Goal: Task Accomplishment & Management: Use online tool/utility

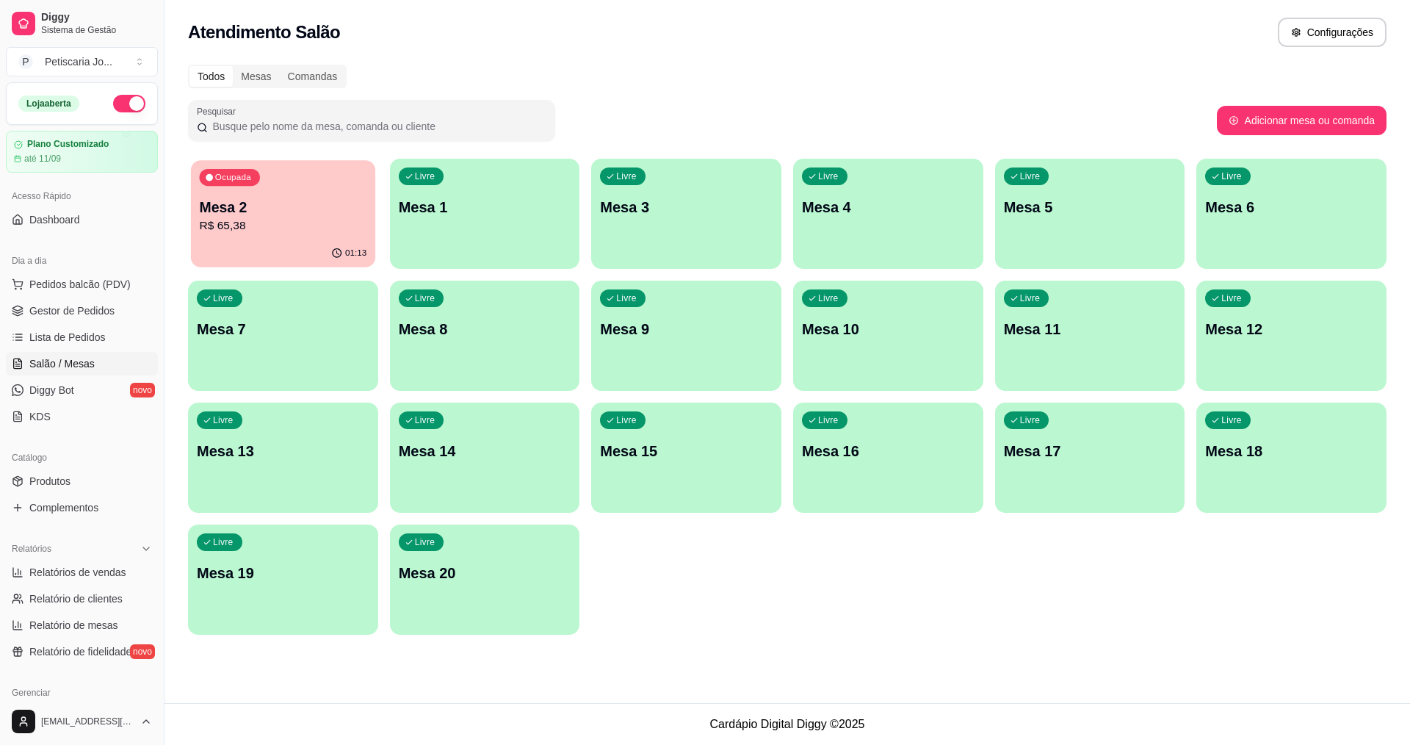
click at [269, 234] on p "R$ 65,38" at bounding box center [283, 225] width 167 height 17
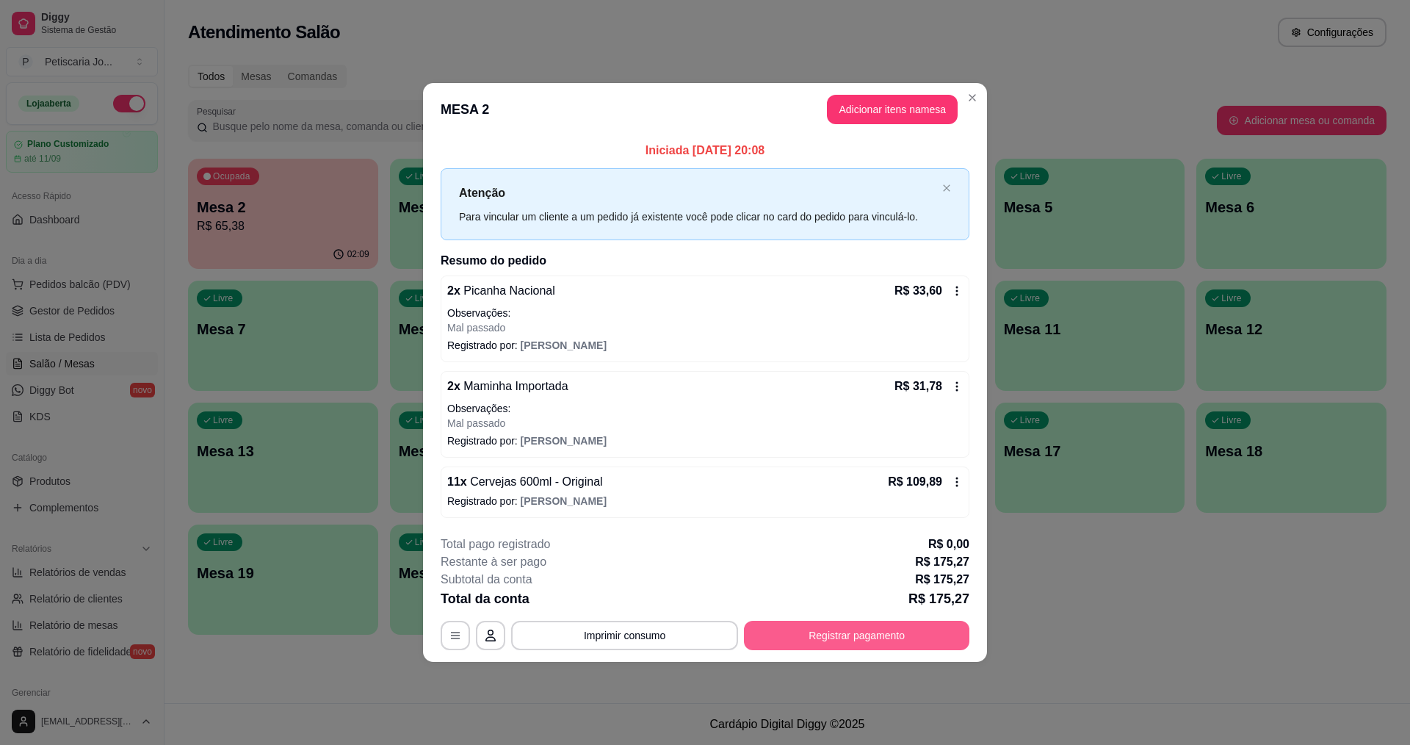
click at [824, 643] on button "Registrar pagamento" at bounding box center [856, 634] width 225 height 29
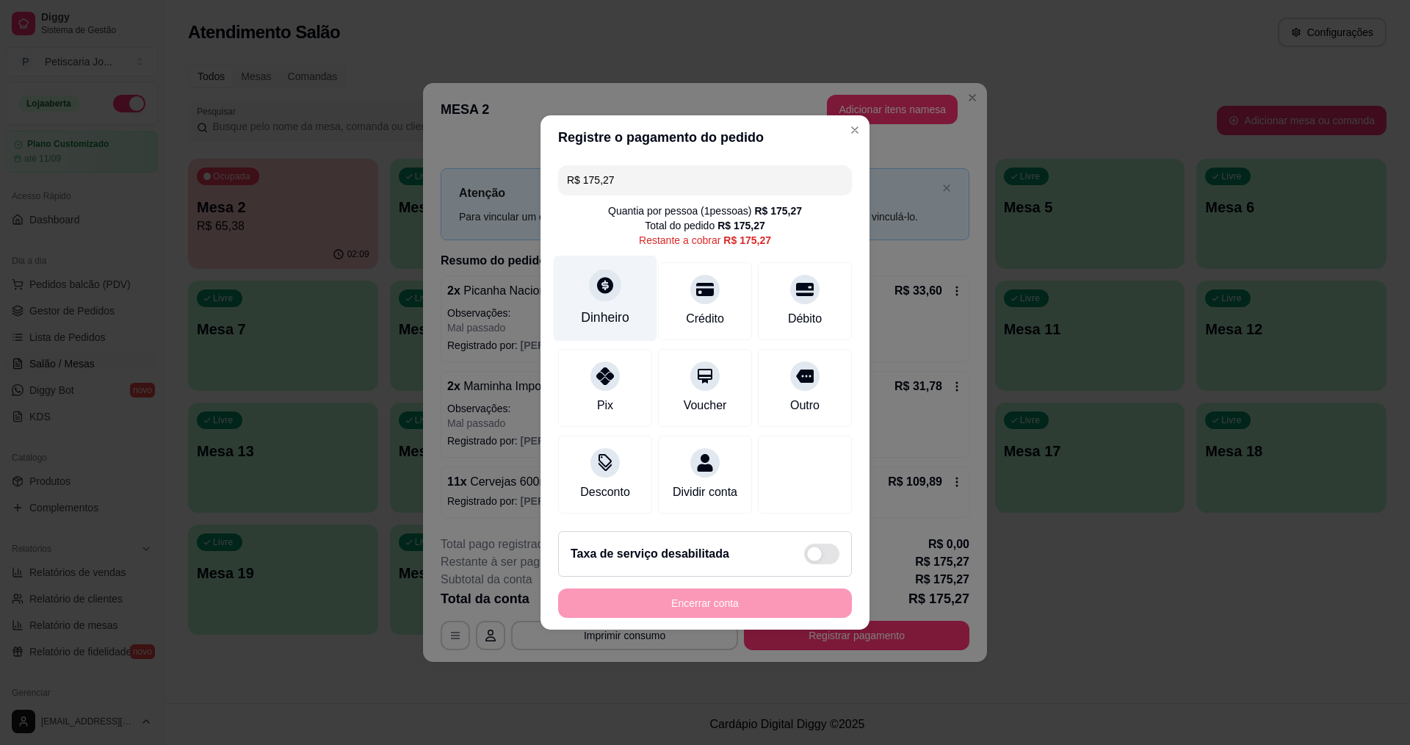
click at [597, 277] on icon at bounding box center [605, 285] width 16 height 16
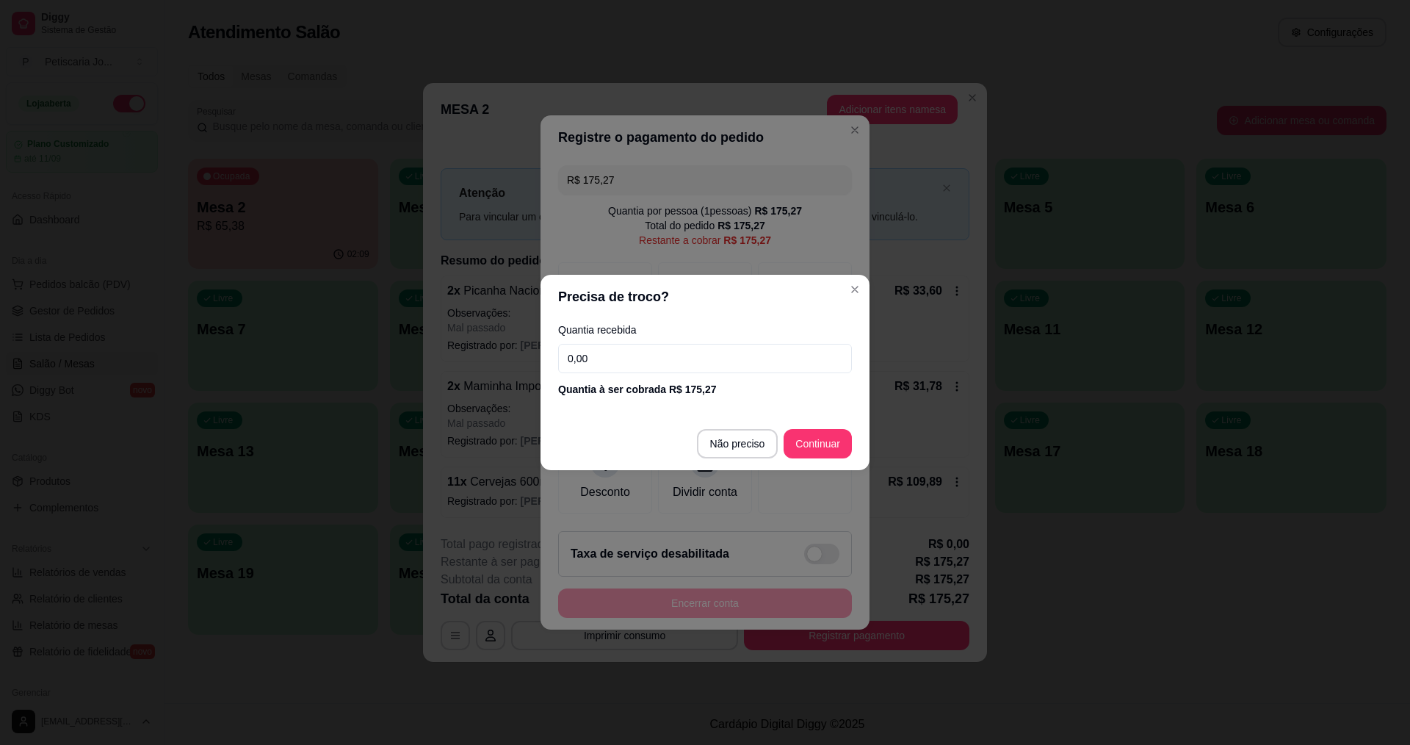
click at [627, 360] on input "0,00" at bounding box center [705, 358] width 294 height 29
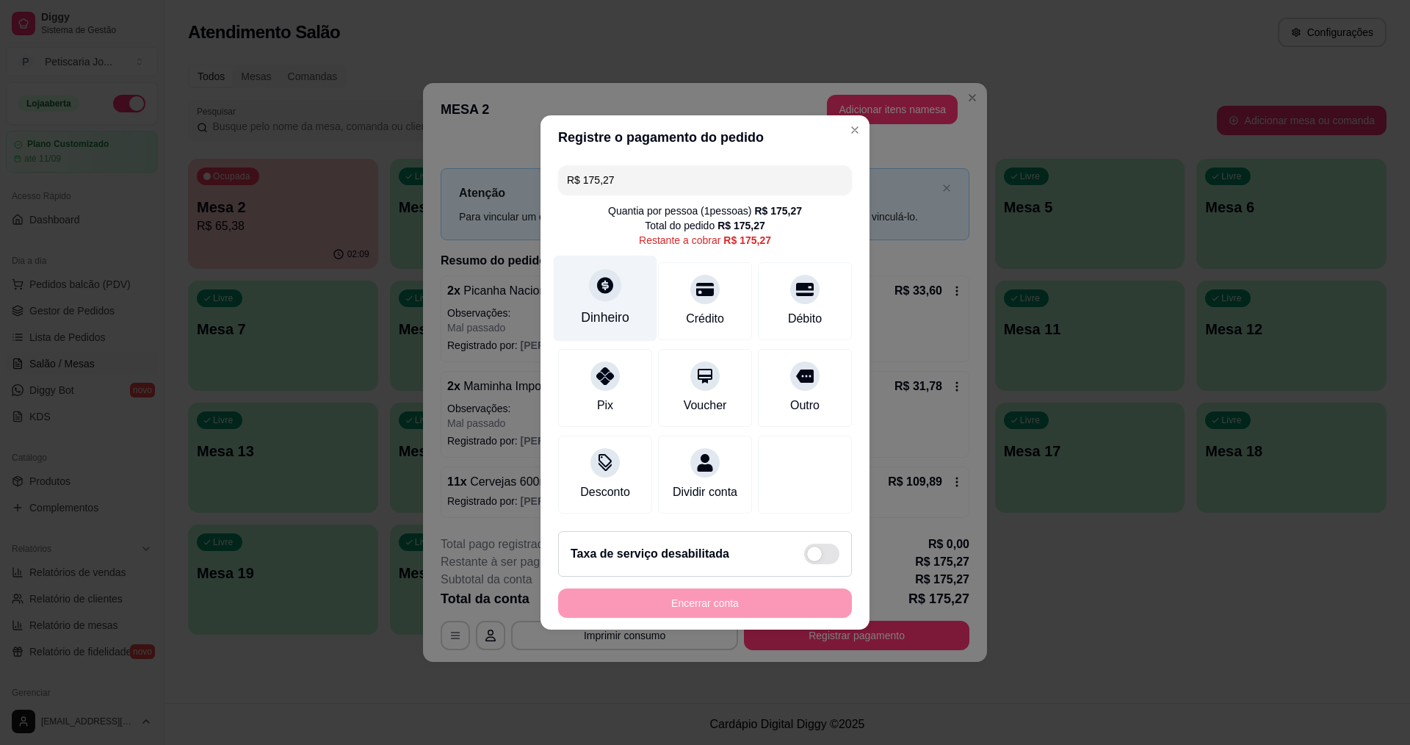
click at [595, 288] on div at bounding box center [605, 285] width 32 height 32
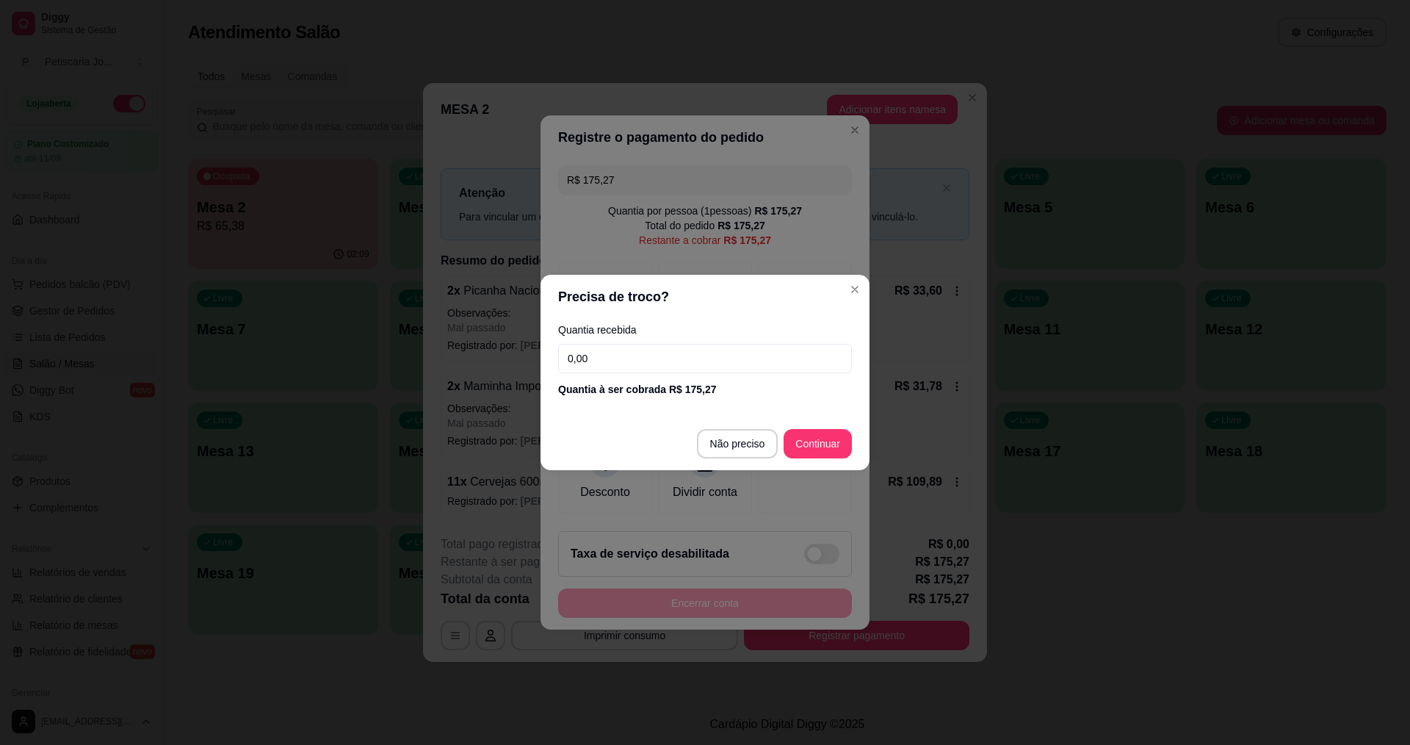
click at [597, 350] on input "0,00" at bounding box center [705, 358] width 294 height 29
type input "49,95"
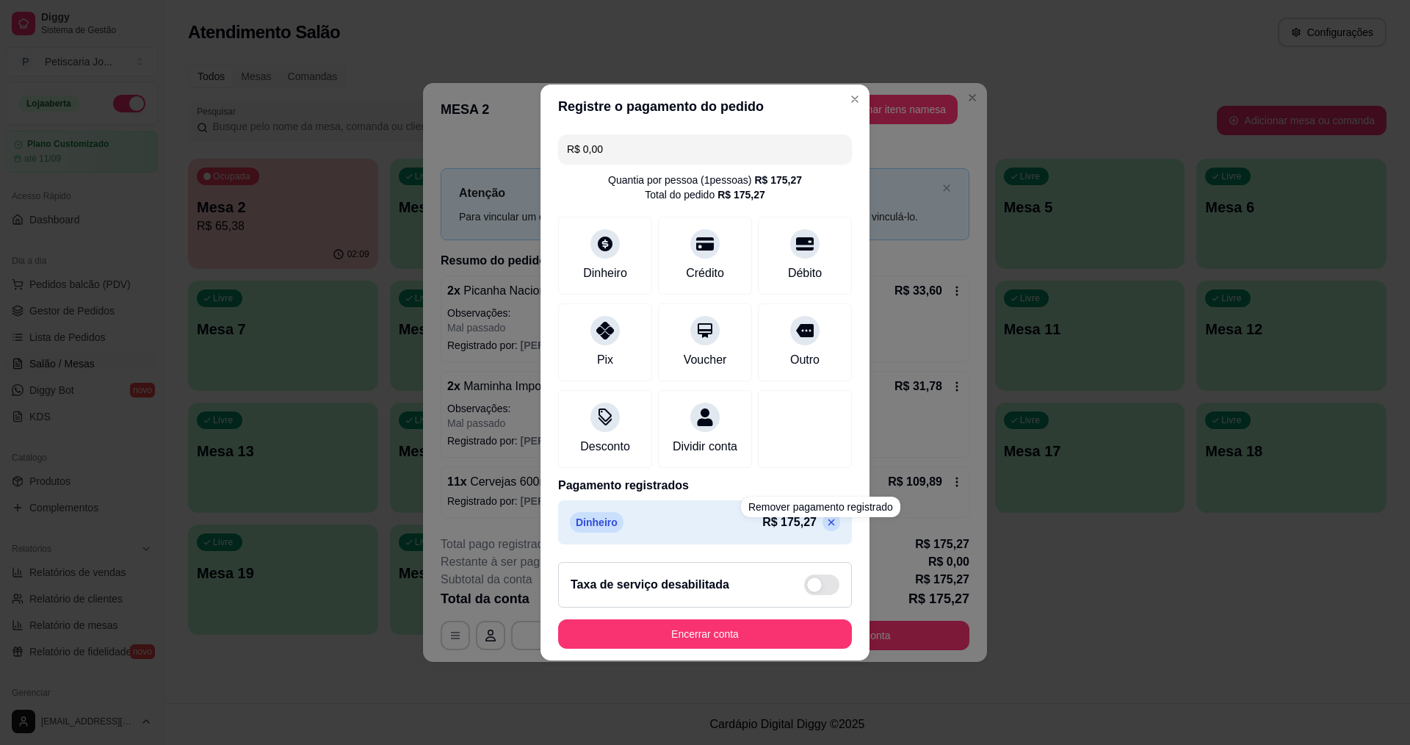
click at [825, 528] on icon at bounding box center [831, 522] width 12 height 12
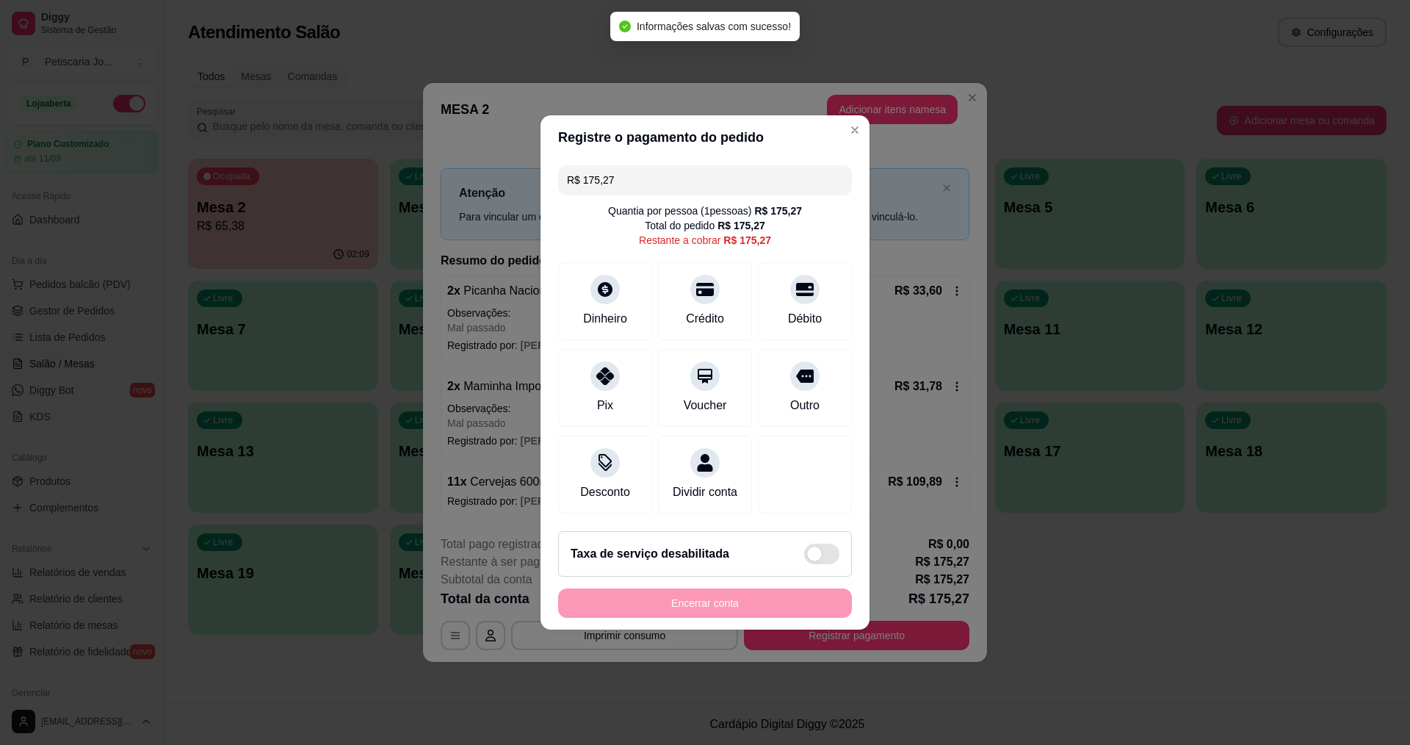
drag, startPoint x: 648, startPoint y: 179, endPoint x: 532, endPoint y: 163, distance: 117.1
click at [533, 163] on div "Registre o pagamento do pedido R$ 175,27 Quantia por pessoa ( 1 pessoas) R$ 175…" at bounding box center [705, 372] width 1410 height 745
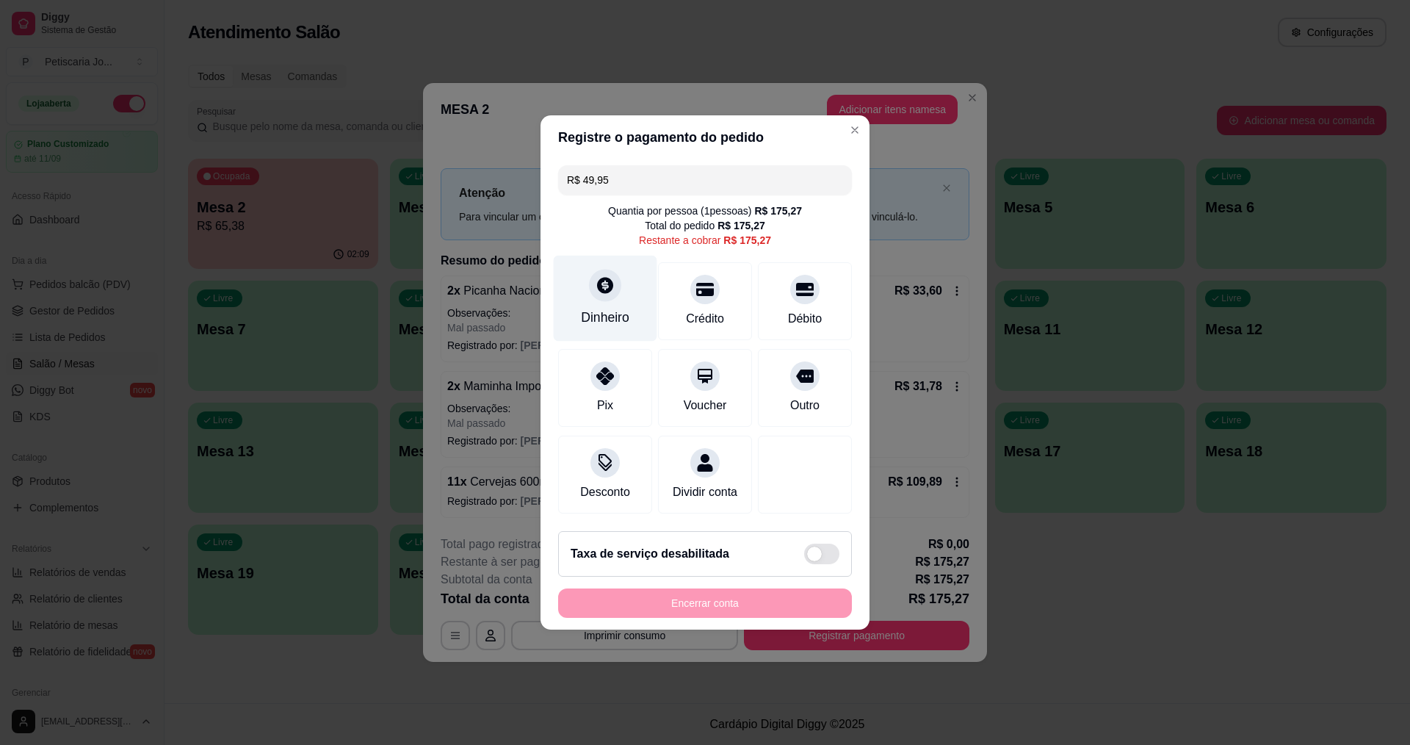
type input "R$ 49,95"
click at [590, 272] on div at bounding box center [605, 285] width 32 height 32
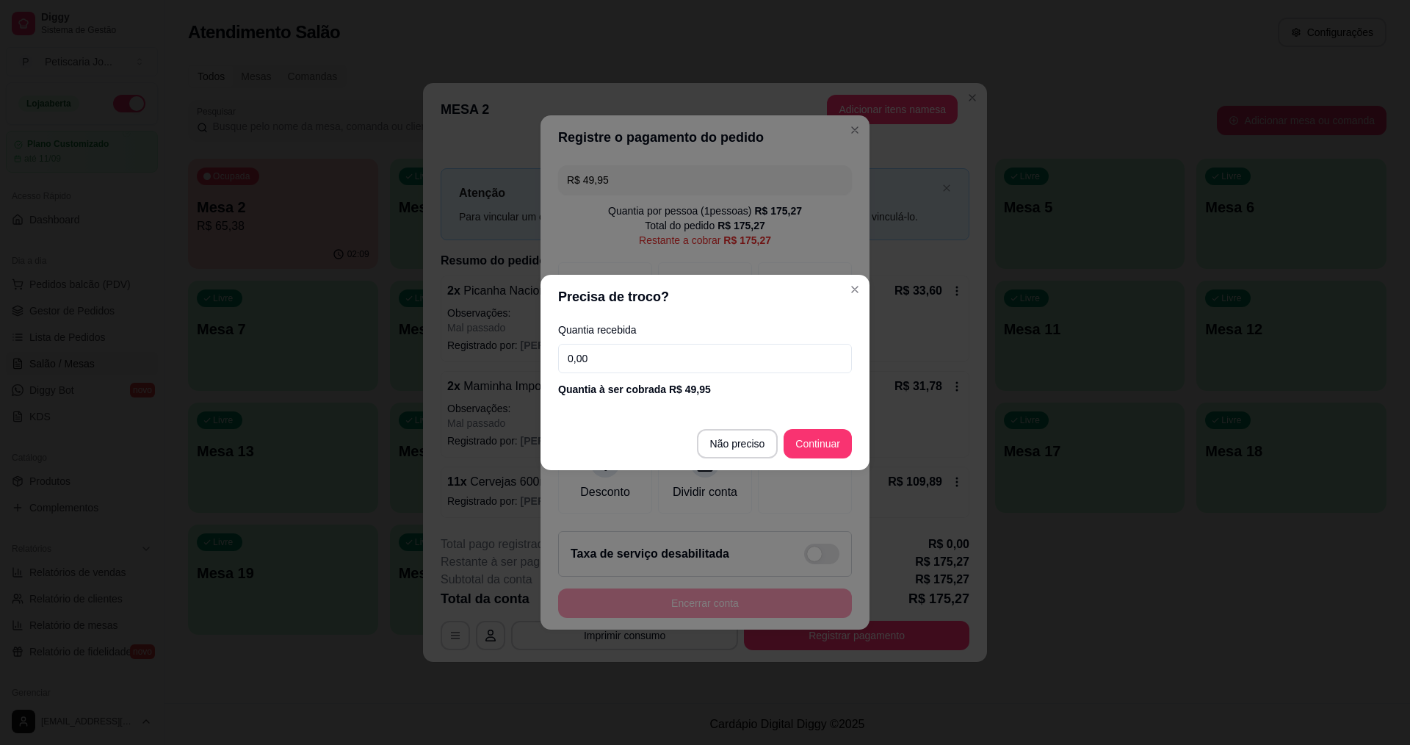
click at [616, 332] on label "Quantia recebida" at bounding box center [705, 330] width 294 height 10
drag, startPoint x: 618, startPoint y: 347, endPoint x: 620, endPoint y: 363, distance: 17.1
click at [620, 355] on input "0,00" at bounding box center [705, 358] width 294 height 29
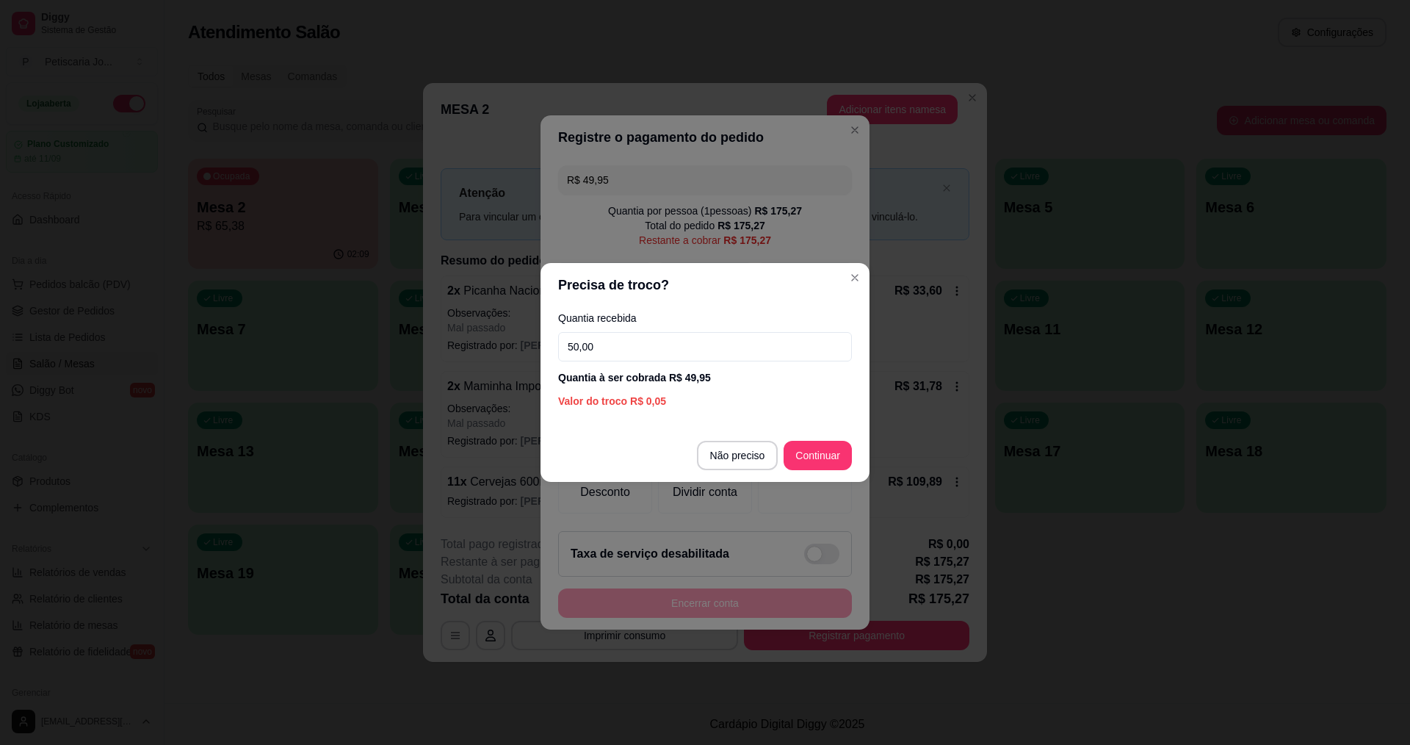
type input "50,00"
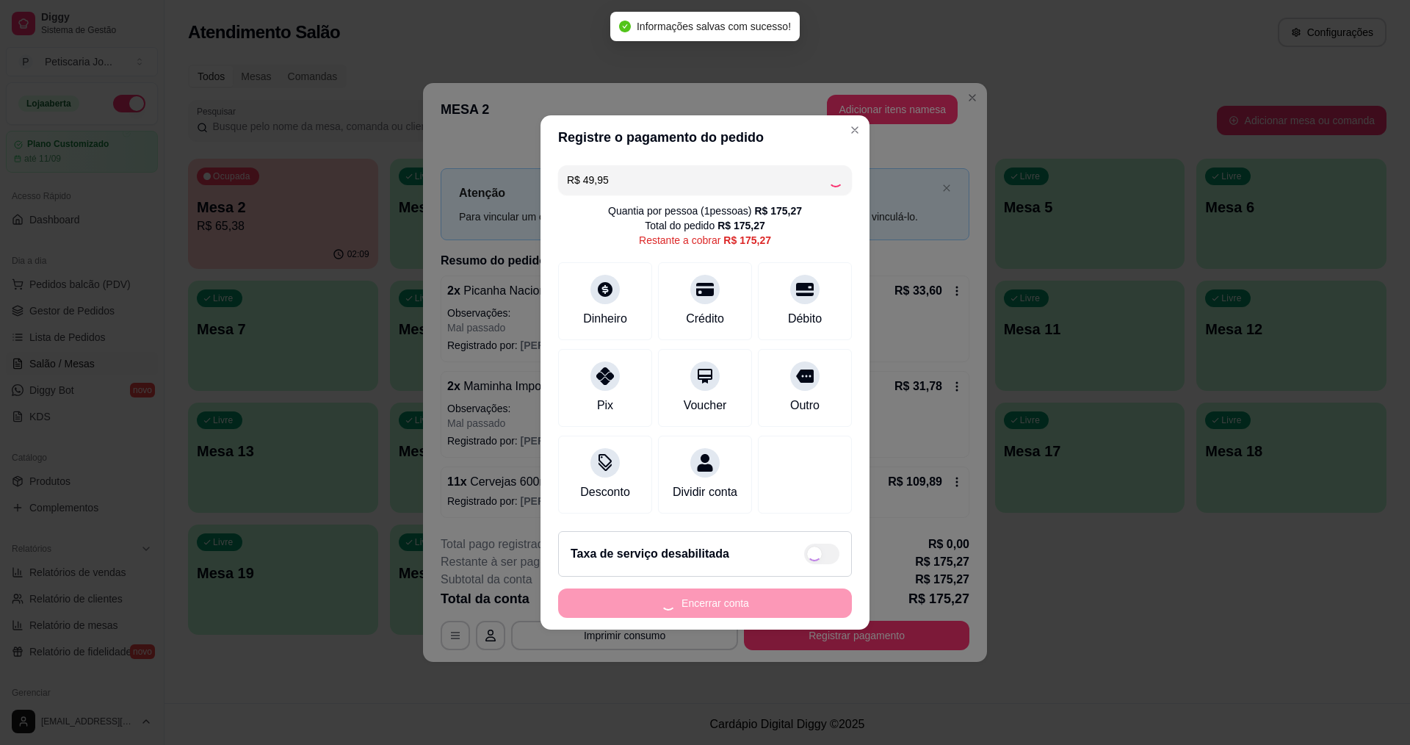
type input "R$ 125,32"
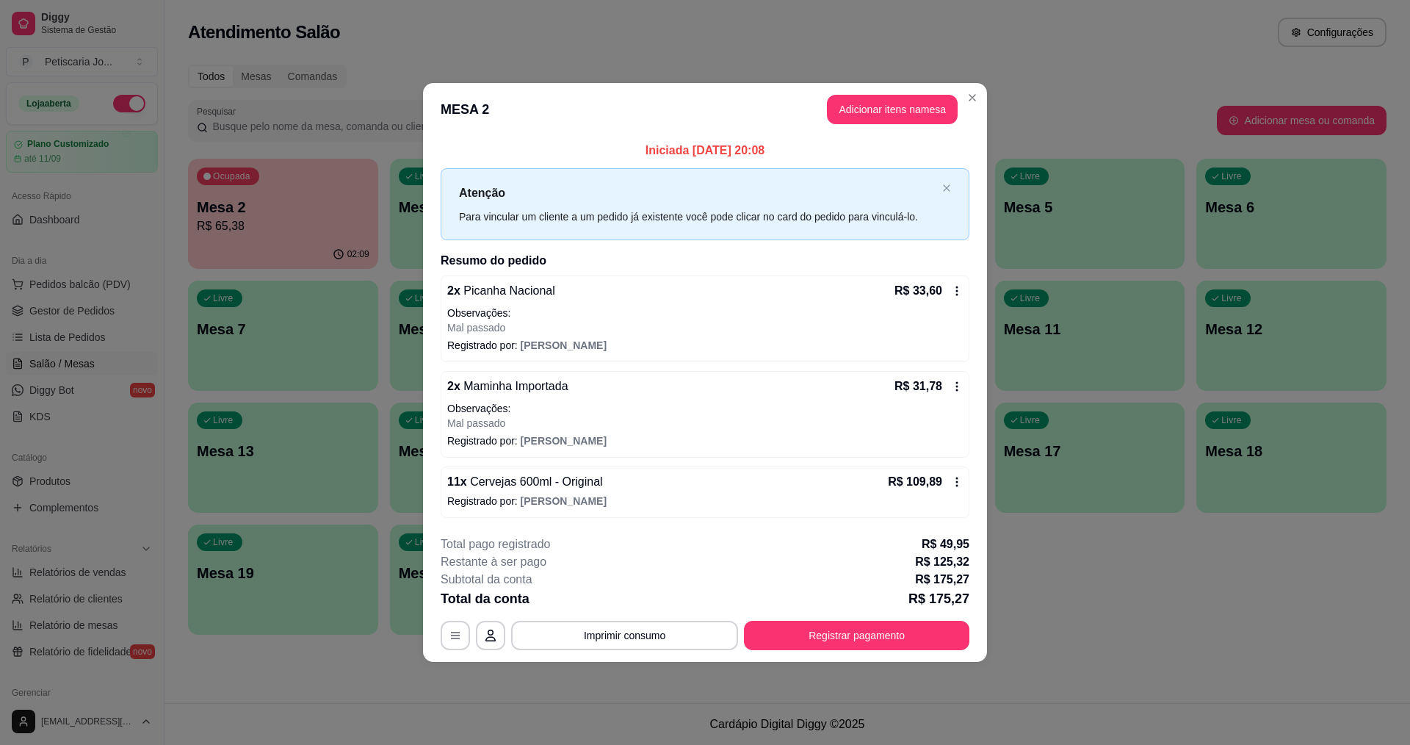
click at [841, 84] on header "MESA 2 Adicionar itens na mesa" at bounding box center [705, 109] width 564 height 53
click at [634, 645] on button "Imprimir consumo" at bounding box center [625, 634] width 220 height 29
click at [634, 603] on button "IMPRESSORA" at bounding box center [629, 601] width 103 height 23
click at [916, 625] on button "Registrar pagamento" at bounding box center [856, 634] width 225 height 29
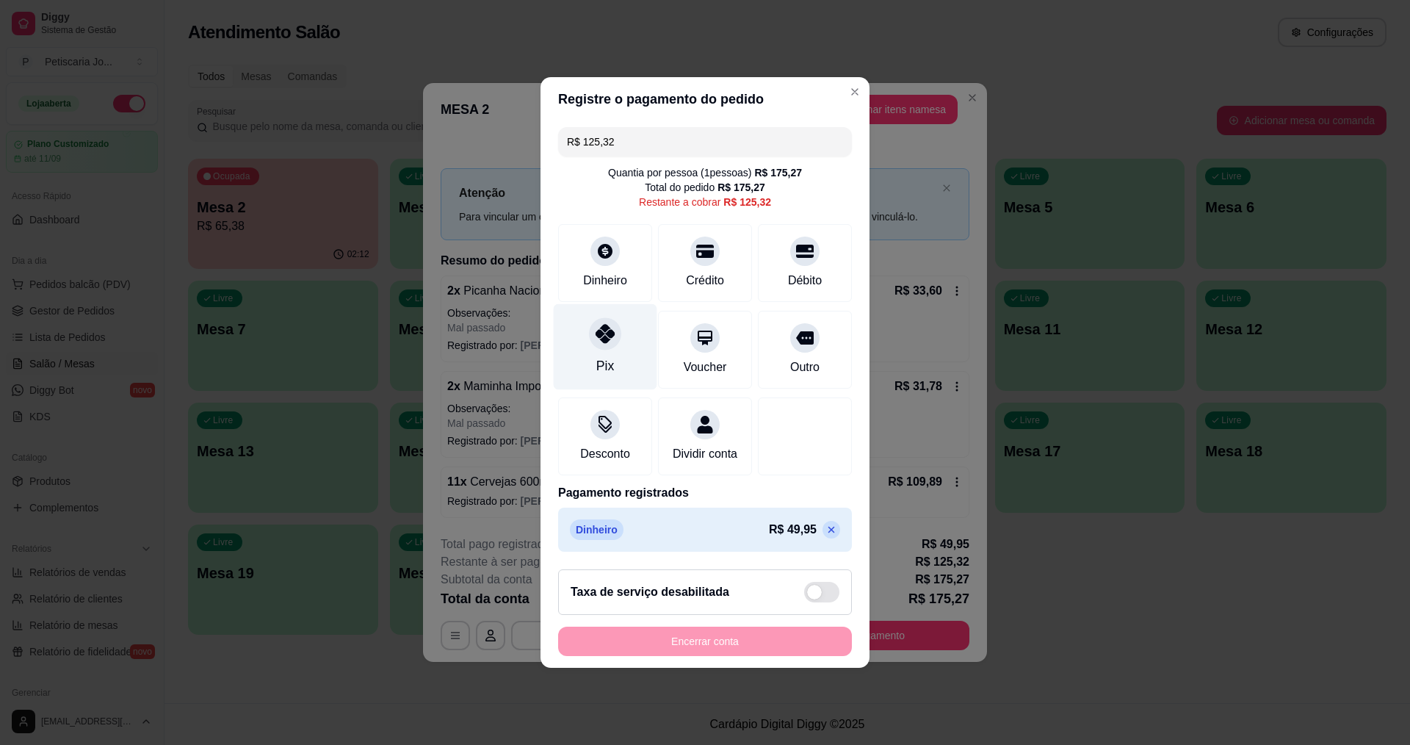
click at [607, 305] on div "Pix" at bounding box center [606, 347] width 104 height 86
type input "R$ 0,00"
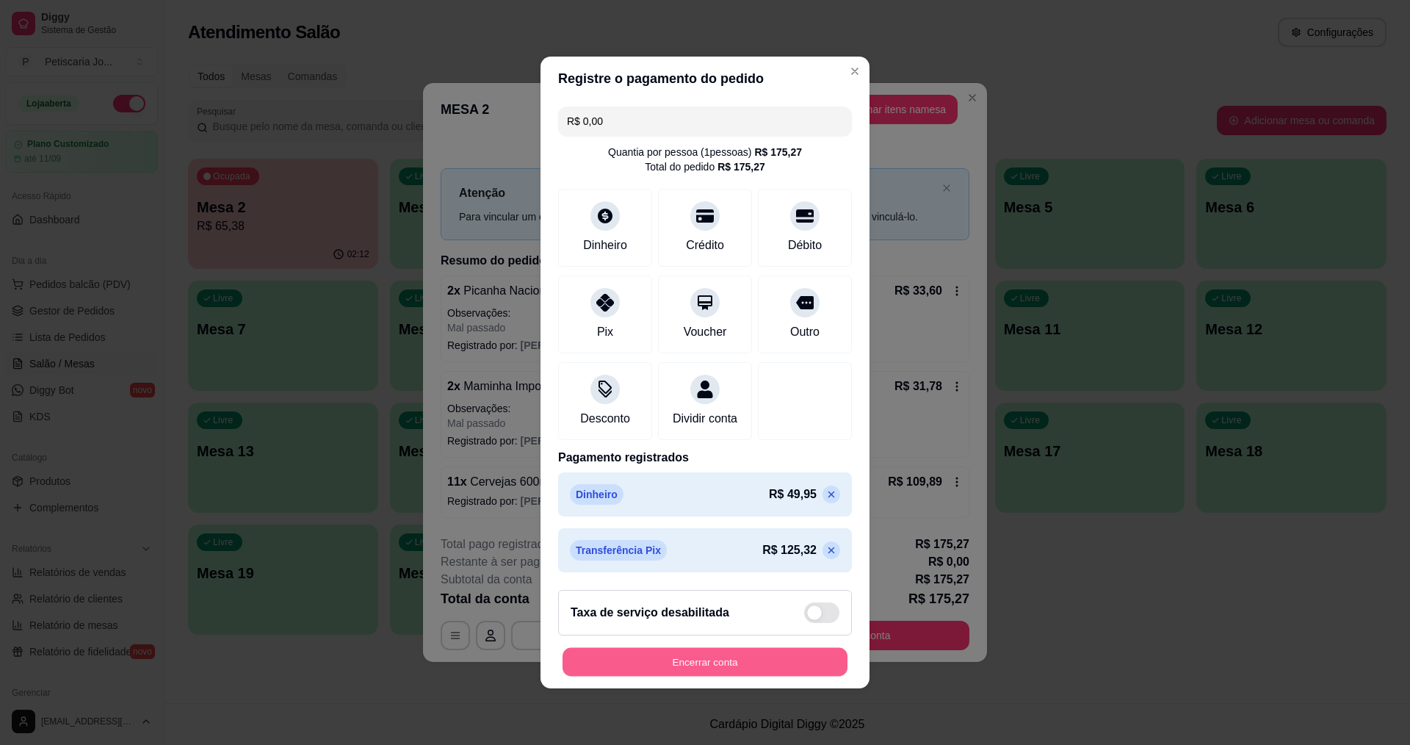
click at [794, 676] on button "Encerrar conta" at bounding box center [704, 662] width 285 height 29
